Goal: Obtain resource: Download file/media

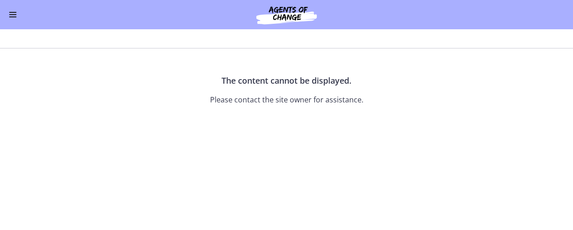
click at [168, 191] on section "The content cannot be displayed. Please contact the site owner for assistance." at bounding box center [286, 140] width 573 height 182
